Goal: Information Seeking & Learning: Check status

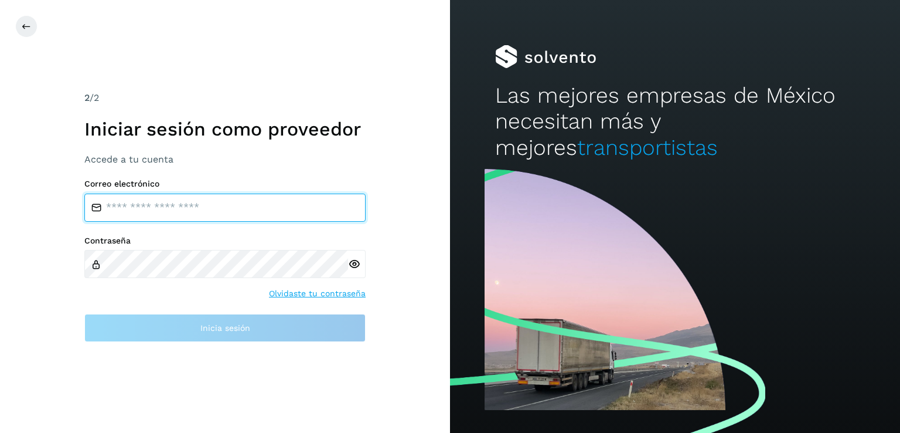
type input "**********"
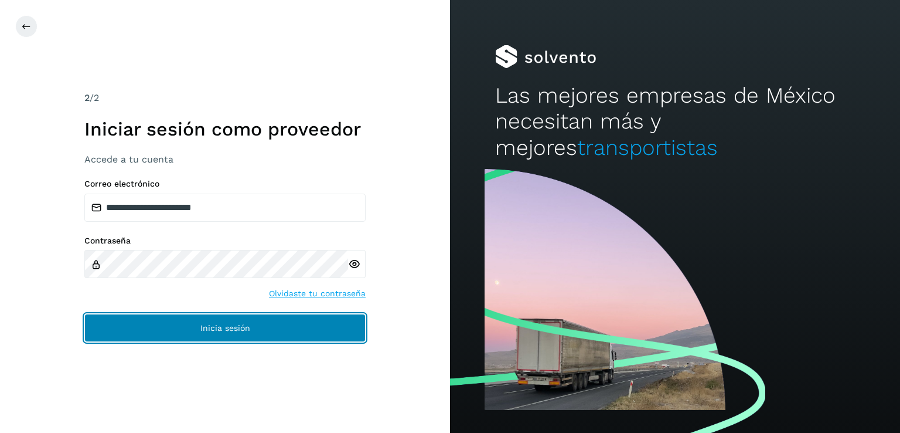
click at [244, 328] on span "Inicia sesión" at bounding box center [225, 328] width 50 height 8
click at [268, 329] on button "Inicia sesión" at bounding box center [224, 328] width 281 height 28
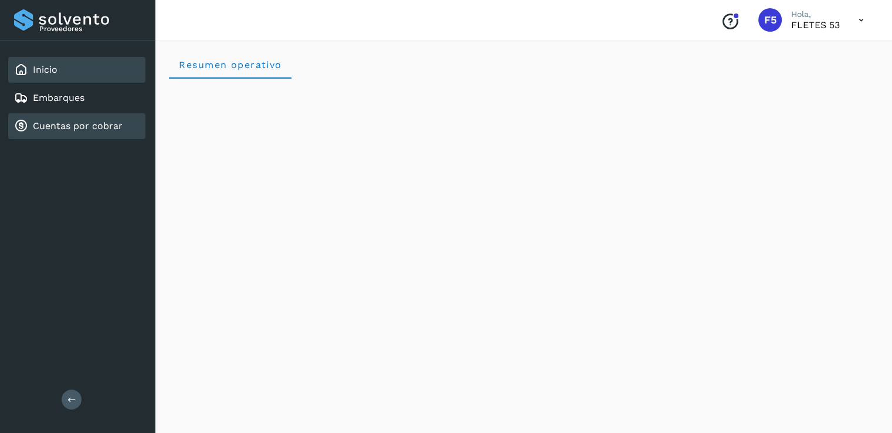
click at [111, 119] on div "Cuentas por cobrar" at bounding box center [68, 126] width 108 height 14
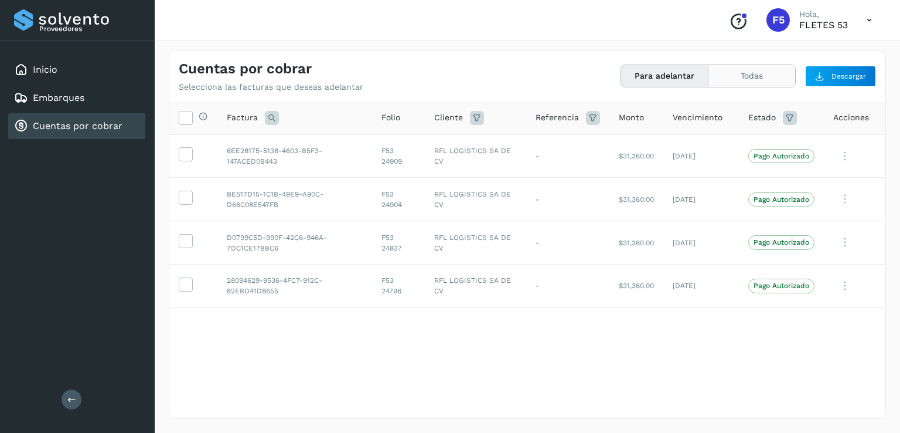
click at [737, 67] on button "Todas" at bounding box center [752, 76] width 87 height 22
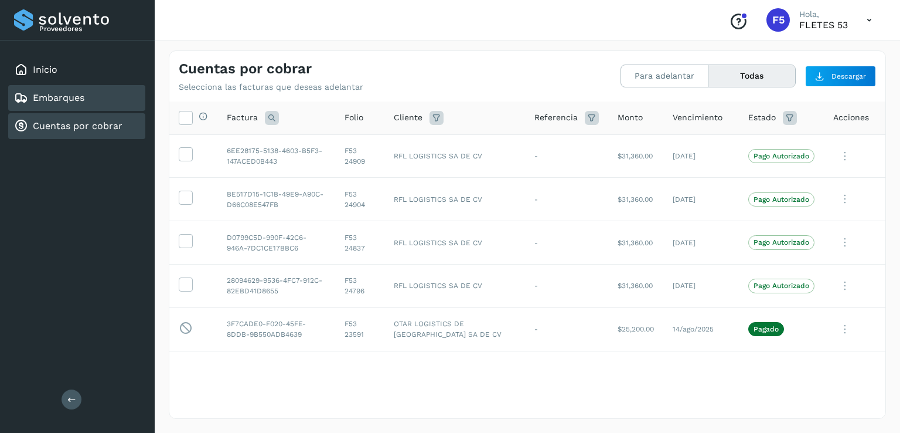
click at [58, 93] on link "Embarques" at bounding box center [59, 97] width 52 height 11
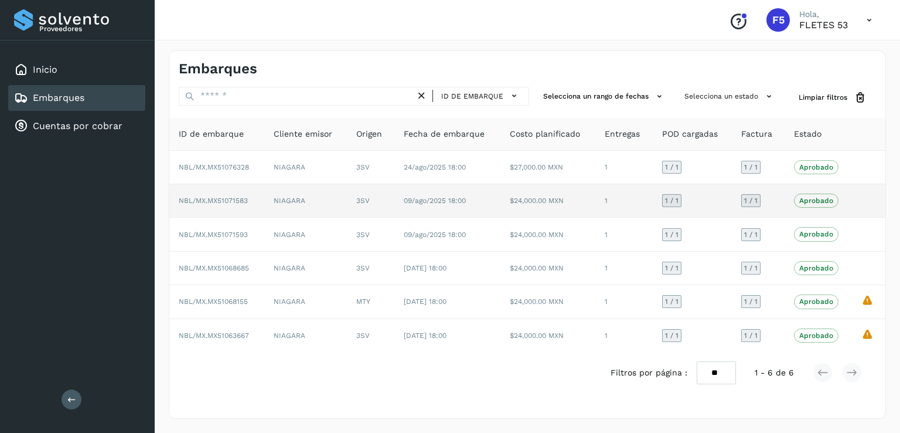
click at [754, 210] on td "1 / 1" at bounding box center [758, 200] width 53 height 33
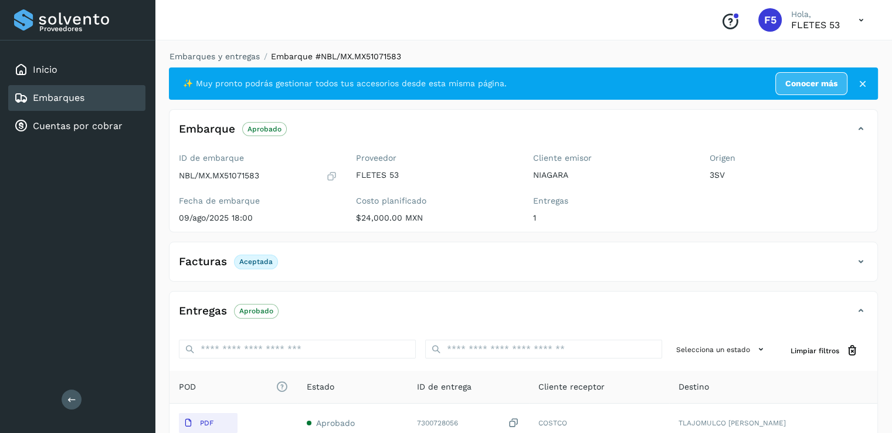
click at [75, 97] on link "Embarques" at bounding box center [59, 97] width 52 height 11
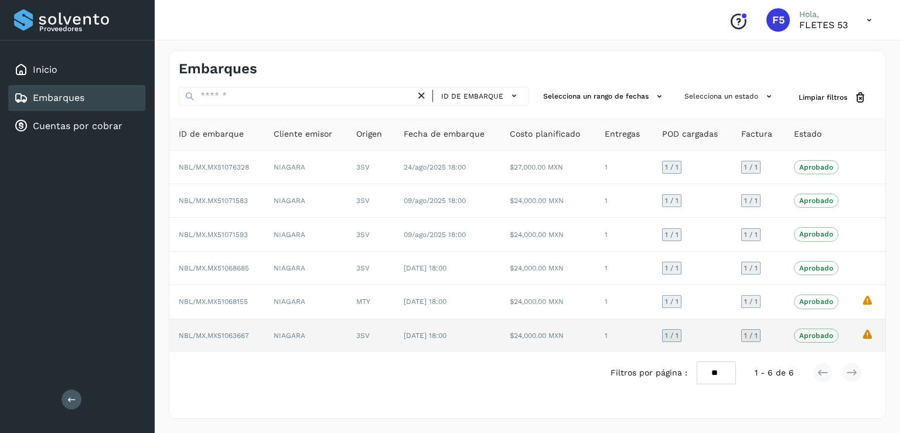
click at [533, 332] on td "$24,000.00 MXN" at bounding box center [548, 335] width 95 height 33
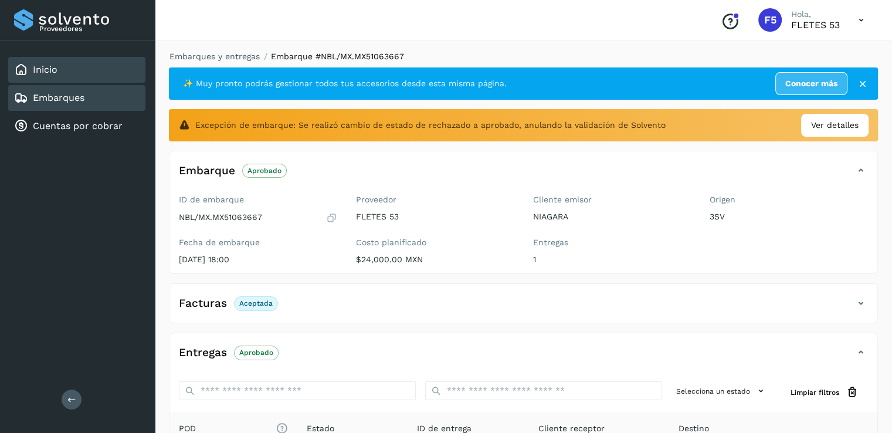
click at [46, 76] on div "Inicio" at bounding box center [76, 70] width 137 height 26
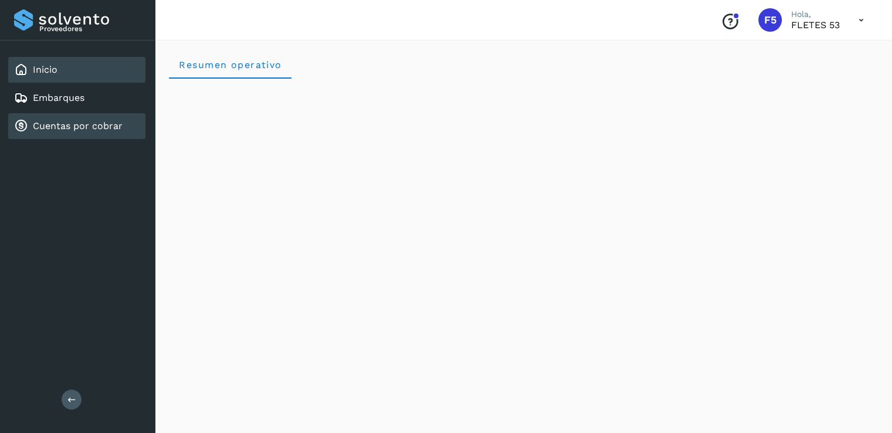
click at [60, 125] on link "Cuentas por cobrar" at bounding box center [78, 125] width 90 height 11
